Goal: Transaction & Acquisition: Download file/media

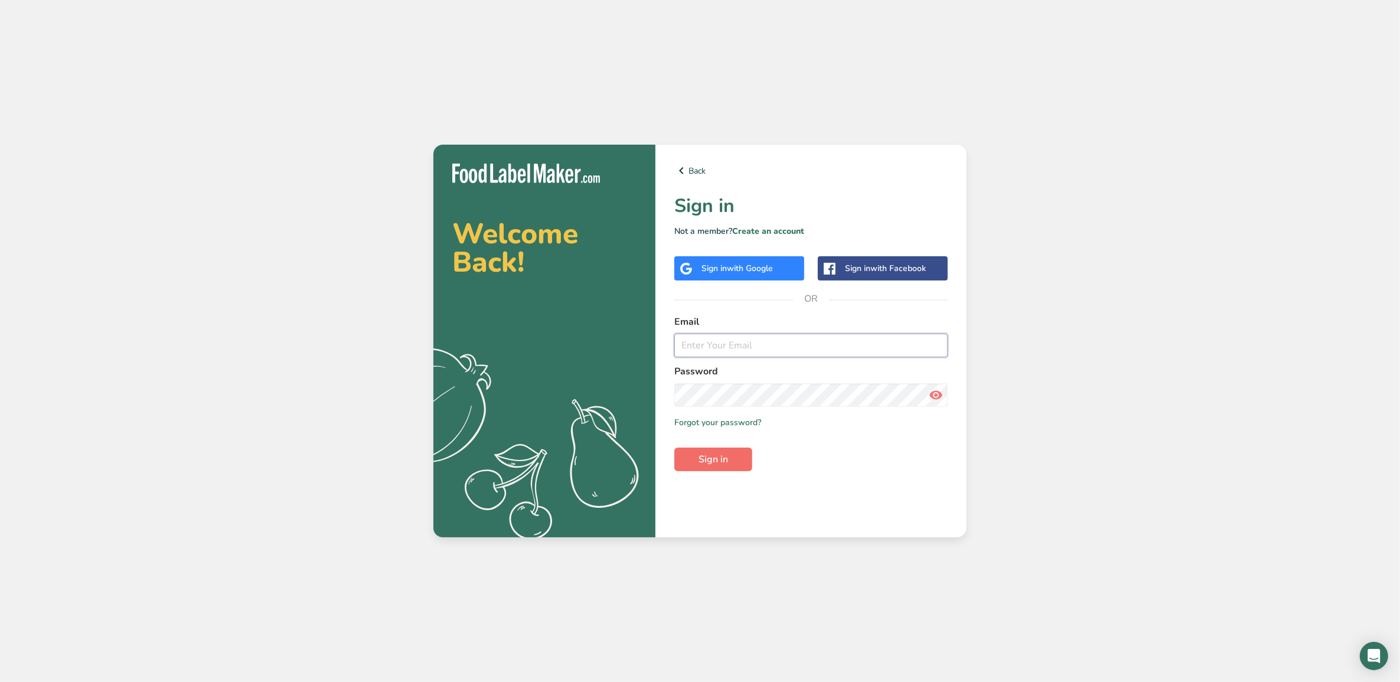
type input "[EMAIL_ADDRESS][DOMAIN_NAME]"
click at [736, 456] on button "Sign in" at bounding box center [713, 460] width 78 height 24
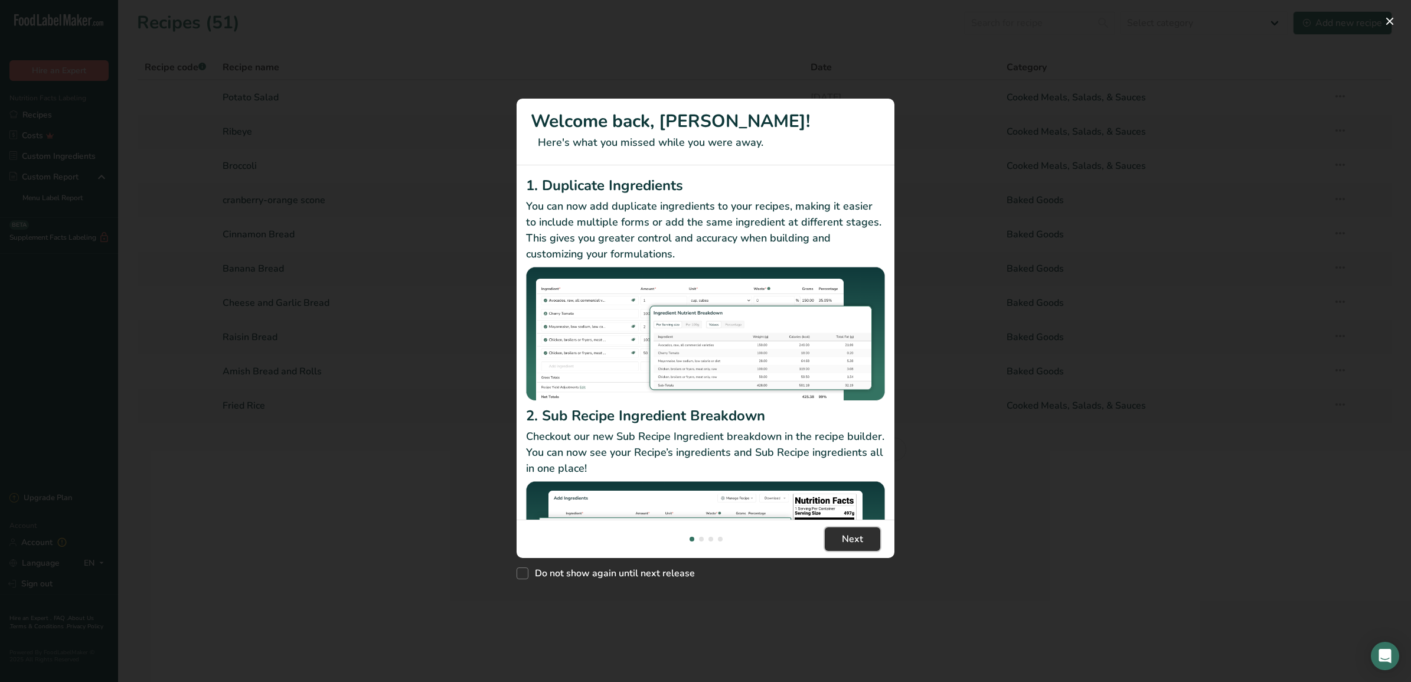
click at [833, 533] on button "Next" at bounding box center [853, 539] width 56 height 24
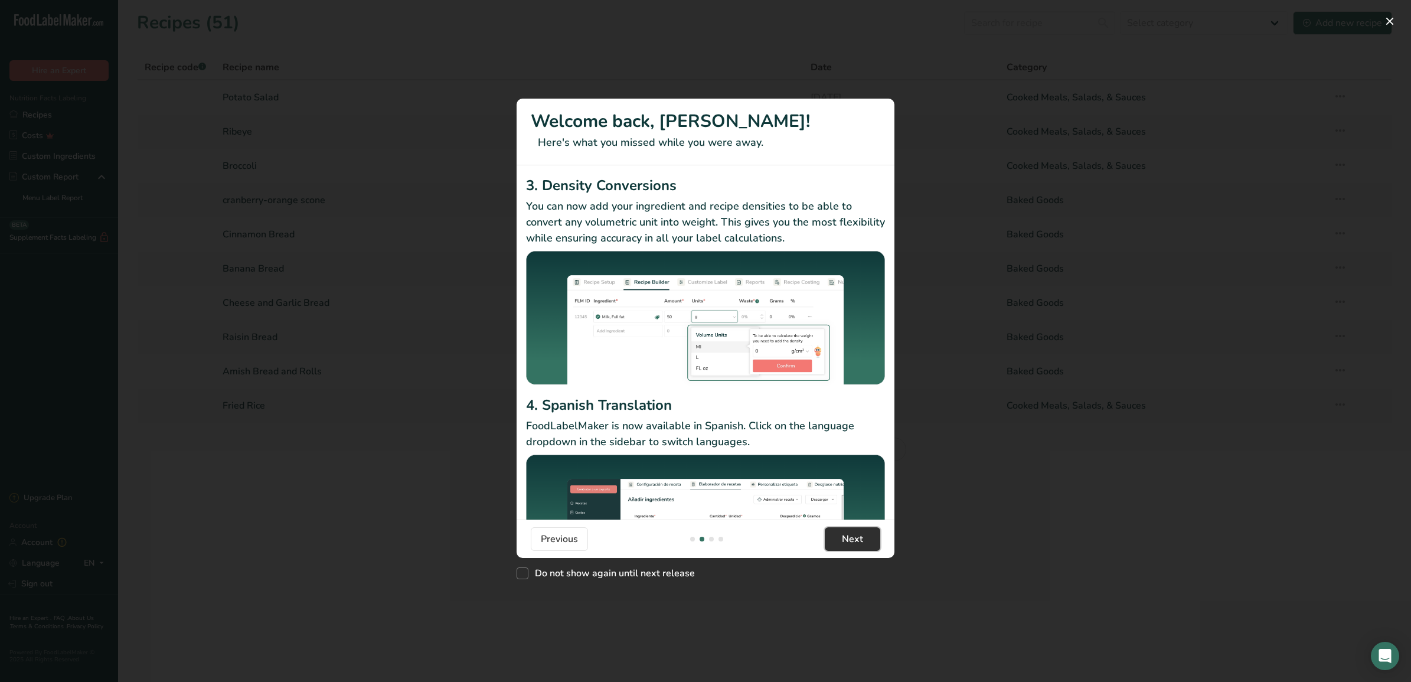
click at [833, 533] on button "Next" at bounding box center [853, 539] width 56 height 24
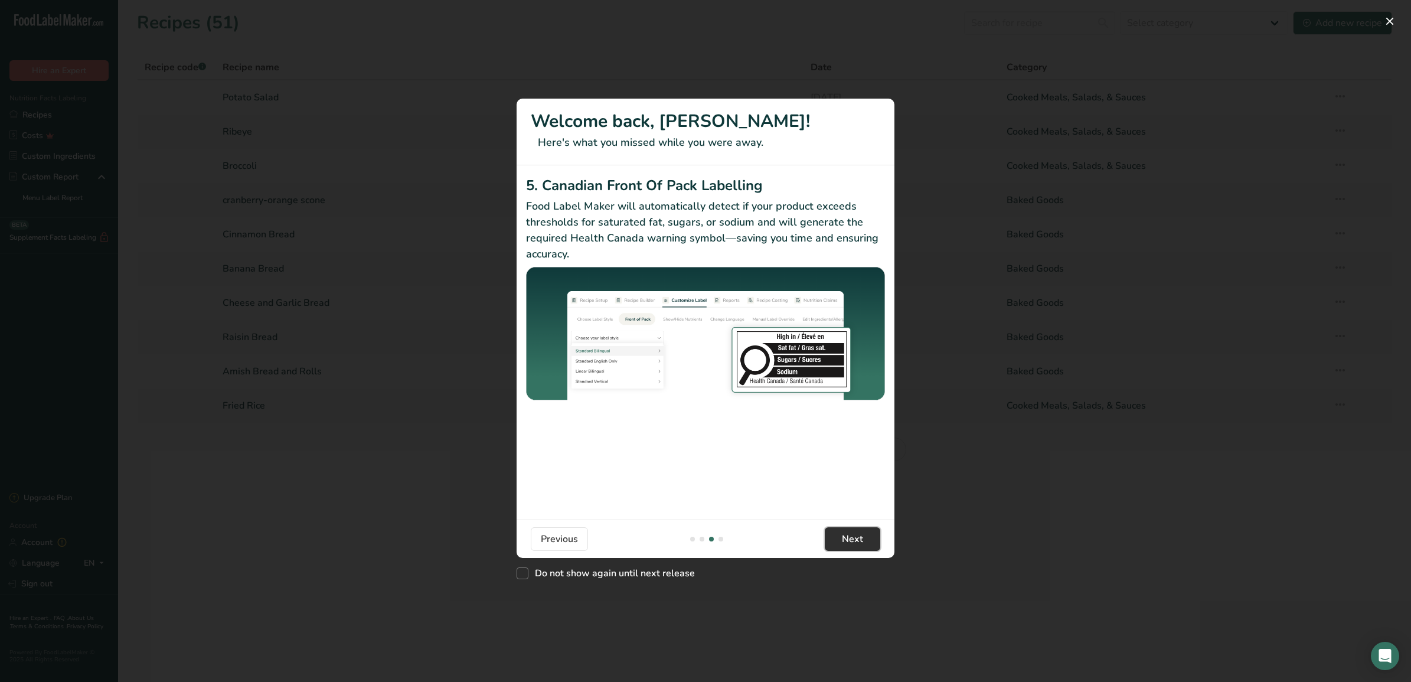
click at [833, 533] on button "Next" at bounding box center [853, 539] width 56 height 24
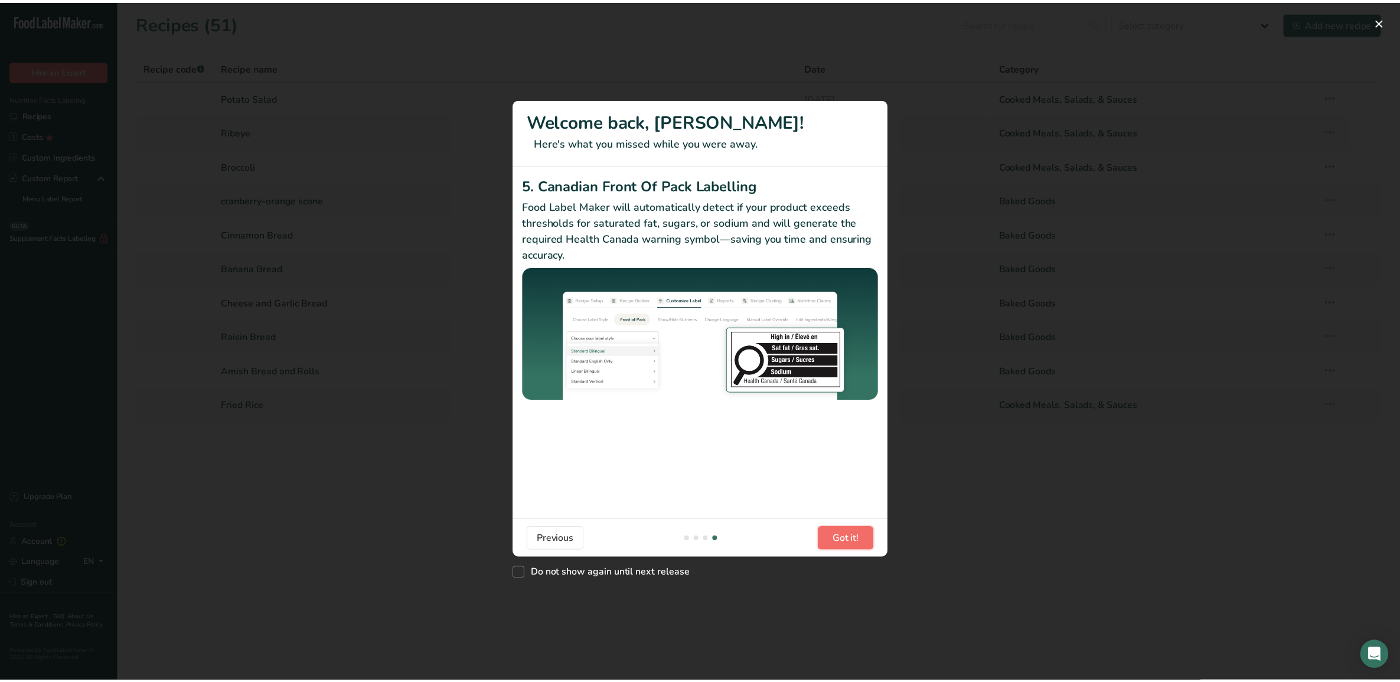
scroll to position [0, 1134]
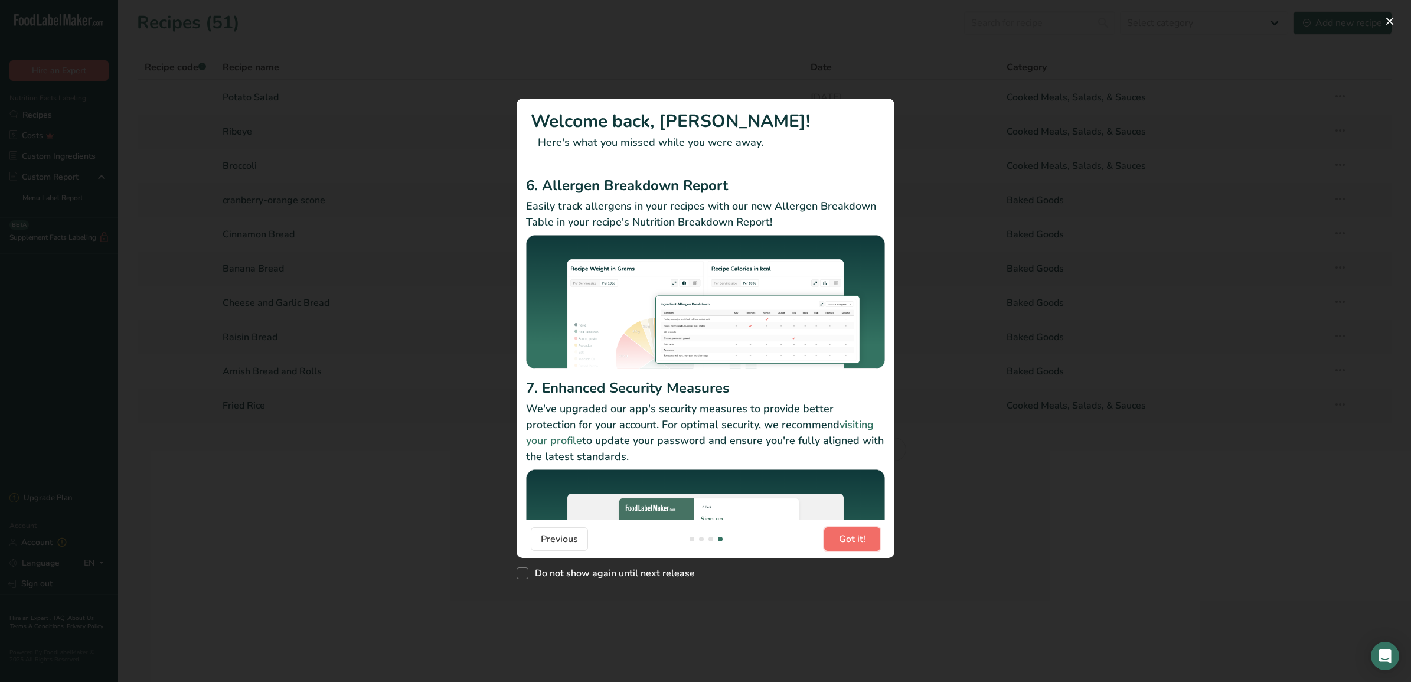
click at [833, 533] on button "Got it!" at bounding box center [852, 539] width 56 height 24
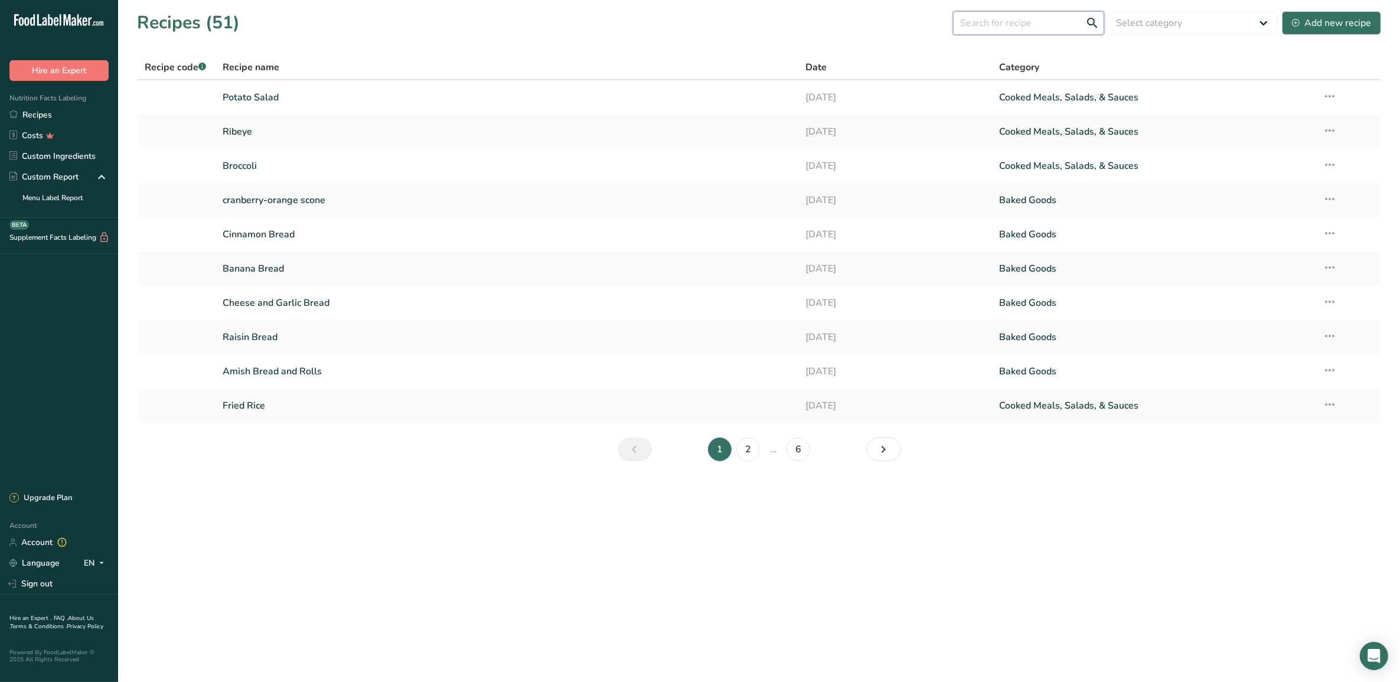
click at [989, 21] on input "text" at bounding box center [1028, 23] width 151 height 24
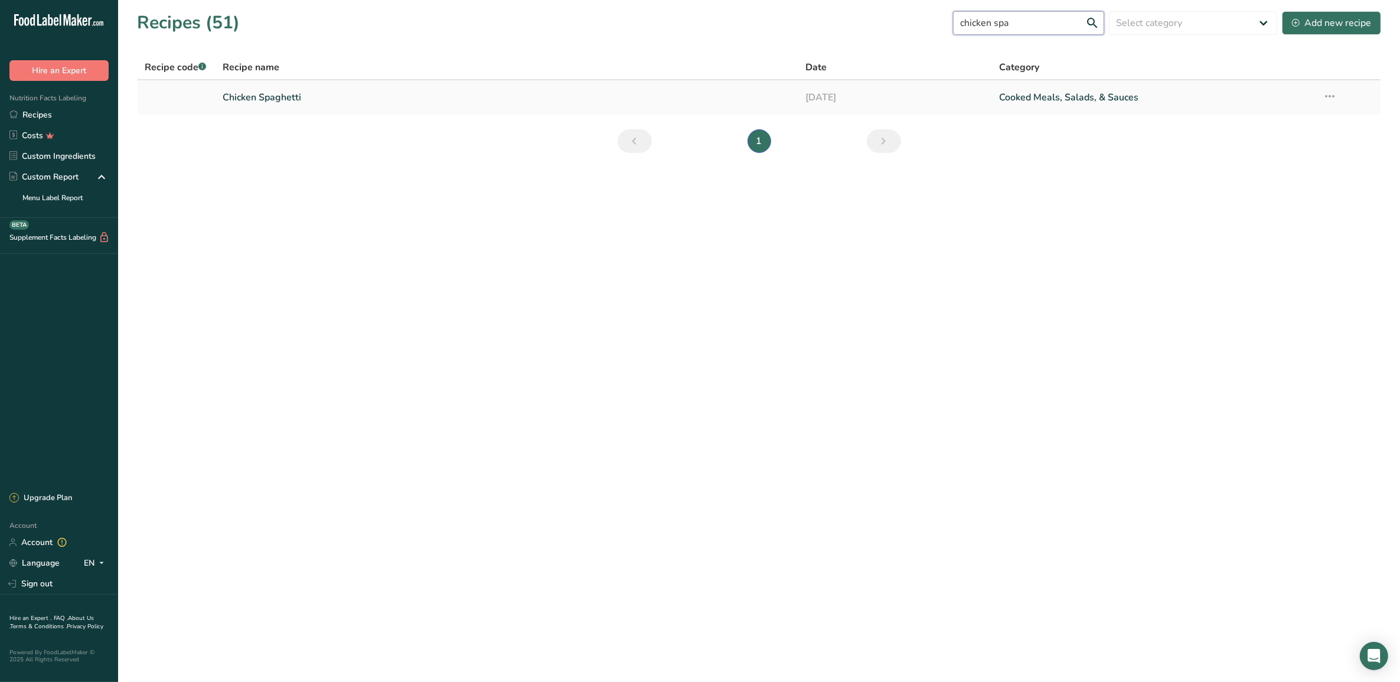
type input "chicken spa"
click at [455, 94] on link "Chicken Spaghetti" at bounding box center [507, 97] width 568 height 25
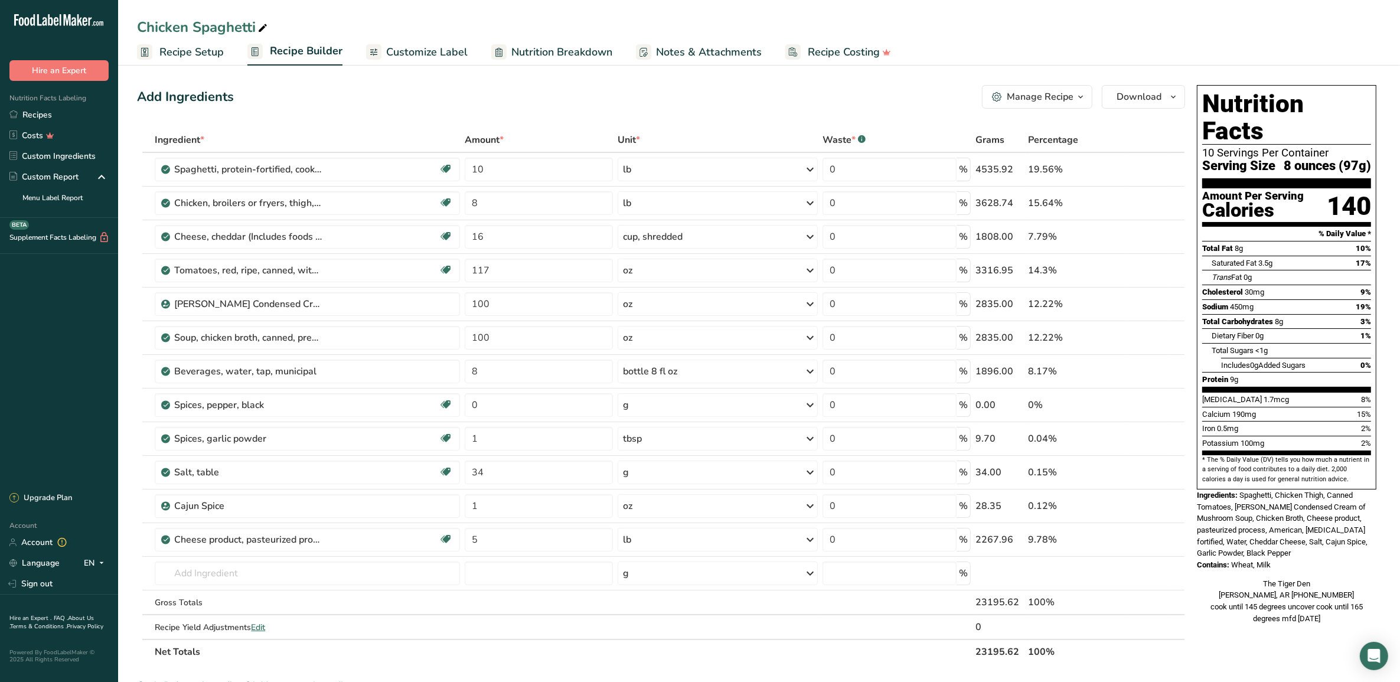
click at [444, 49] on span "Customize Label" at bounding box center [426, 52] width 81 height 16
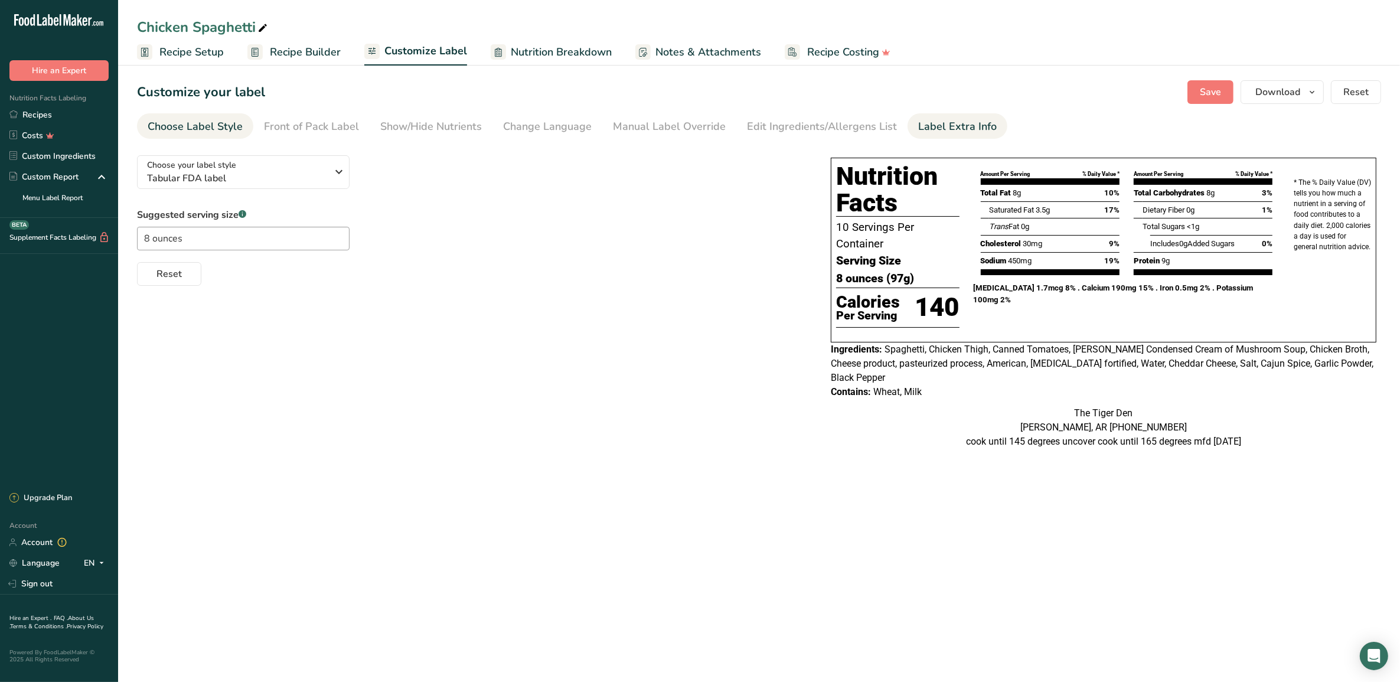
click at [929, 133] on div "Label Extra Info" at bounding box center [957, 127] width 79 height 16
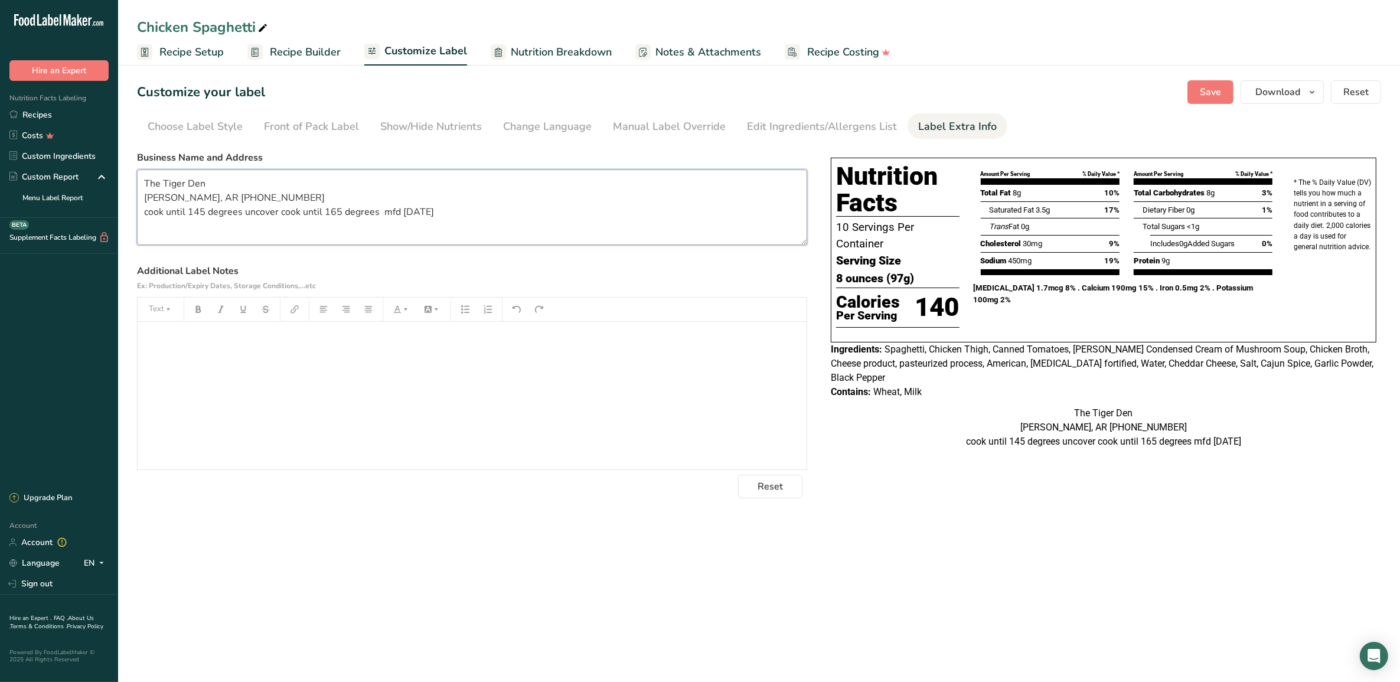
click at [449, 210] on textarea "The Tiger Den [PERSON_NAME], AR [PHONE_NUMBER] cook until 145 degrees uncover c…" at bounding box center [472, 207] width 670 height 76
drag, startPoint x: 449, startPoint y: 210, endPoint x: 403, endPoint y: 213, distance: 46.7
click at [403, 213] on textarea "The Tiger Den [PERSON_NAME], AR [PHONE_NUMBER] cook until 145 degrees uncover c…" at bounding box center [472, 207] width 670 height 76
type textarea "The Tiger Den [PERSON_NAME], AR [PHONE_NUMBER] cook until 145 degrees uncover c…"
click at [1217, 102] on button "Save" at bounding box center [1211, 92] width 46 height 24
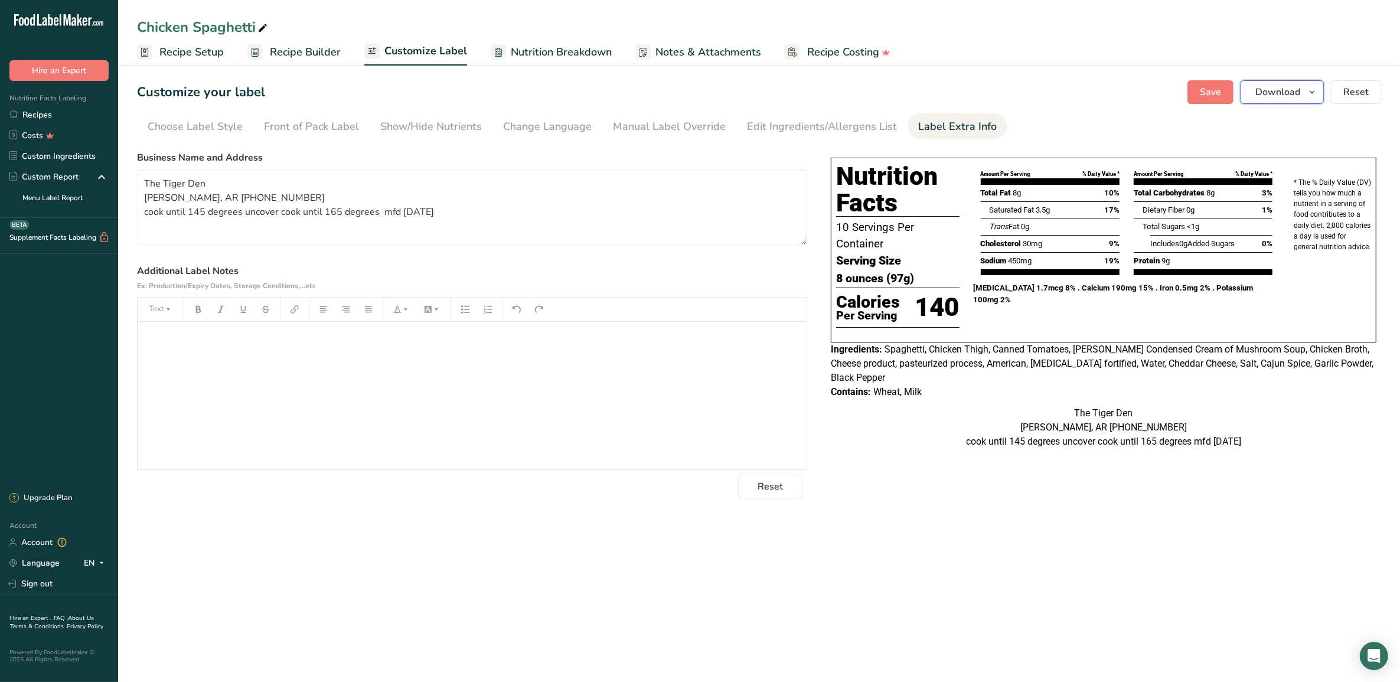
click at [1263, 94] on span "Download" at bounding box center [1278, 92] width 45 height 14
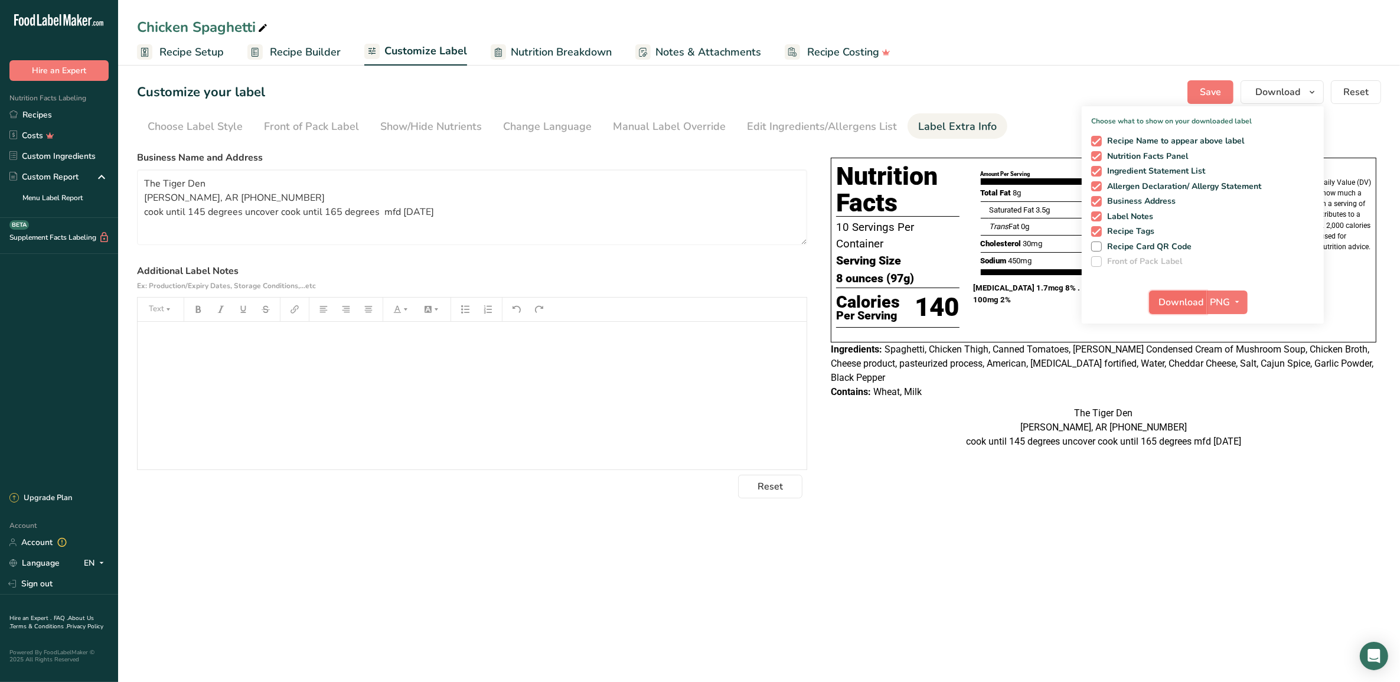
click at [1191, 304] on span "Download" at bounding box center [1181, 302] width 45 height 14
click at [1344, 21] on div "Chicken Spaghetti" at bounding box center [759, 27] width 1282 height 21
